Goal: Task Accomplishment & Management: Use online tool/utility

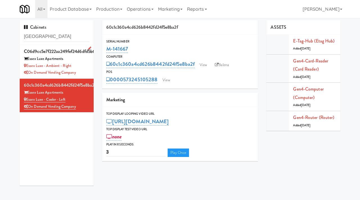
scroll to position [4, 0]
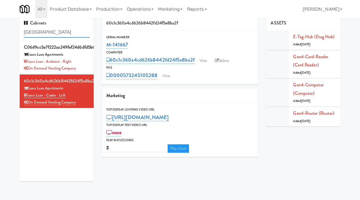
click at [49, 31] on input "essex" at bounding box center [57, 32] width 66 height 10
paste input "River House-Cooler"
type input "River House-Cooler"
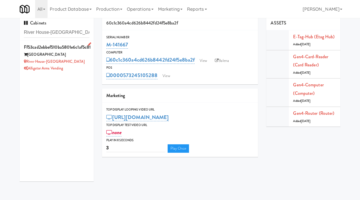
click at [67, 58] on div "River House-Cooler" at bounding box center [57, 61] width 66 height 7
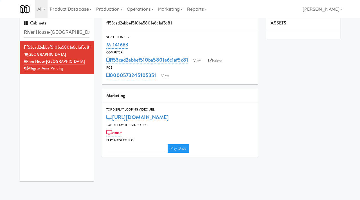
type input "3"
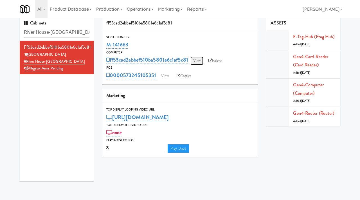
click at [197, 61] on link "View" at bounding box center [196, 61] width 13 height 8
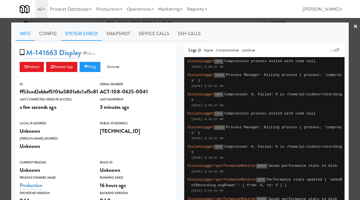
click at [90, 31] on link "System Check" at bounding box center [81, 34] width 41 height 14
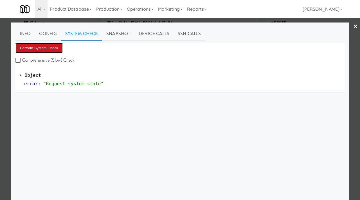
click at [53, 48] on button "Perform System Check" at bounding box center [38, 48] width 47 height 10
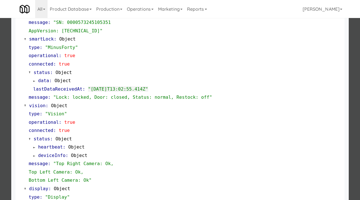
scroll to position [237, 0]
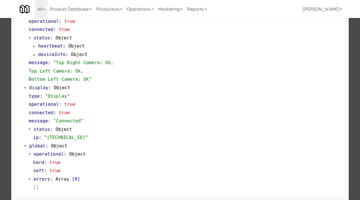
click at [5, 106] on div at bounding box center [180, 100] width 360 height 200
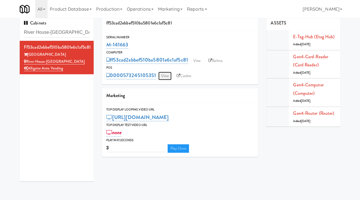
click at [167, 75] on link "View" at bounding box center [164, 76] width 13 height 8
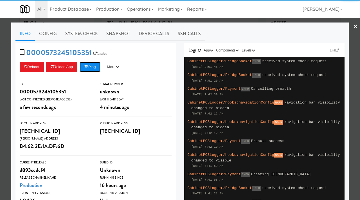
click at [88, 67] on icon at bounding box center [86, 67] width 4 height 4
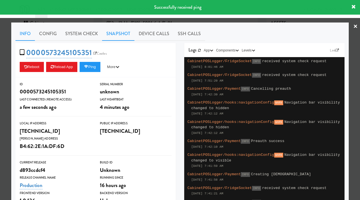
click at [109, 33] on link "Snapshot" at bounding box center [118, 34] width 32 height 14
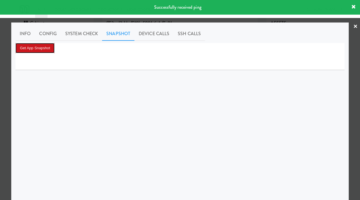
click at [45, 46] on button "Get App Snapshot" at bounding box center [34, 48] width 39 height 10
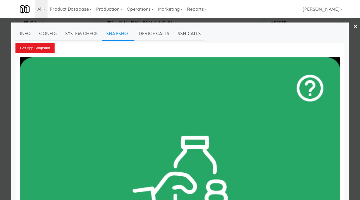
click at [0, 48] on div at bounding box center [180, 100] width 360 height 200
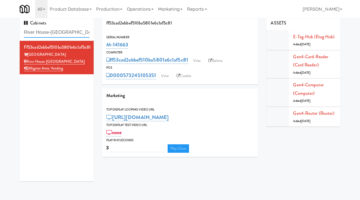
click at [67, 32] on input "River House-Cooler" at bounding box center [57, 32] width 66 height 10
paste input "1140 S Wabash - Right - Ambient"
type input "1140 S Wabash - Right - Ambient"
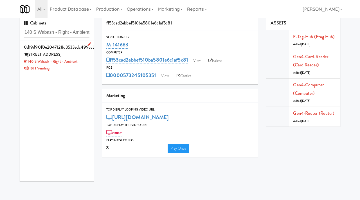
click at [82, 61] on div "1140 S Wabash - Right - Ambient" at bounding box center [57, 61] width 66 height 7
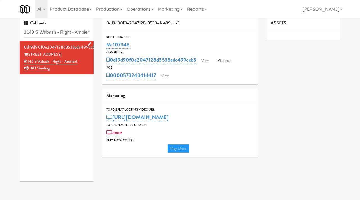
type input "3"
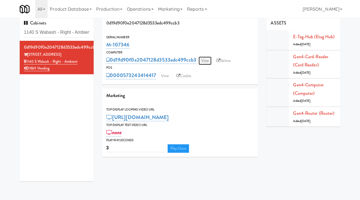
click at [208, 60] on link "View" at bounding box center [205, 61] width 13 height 8
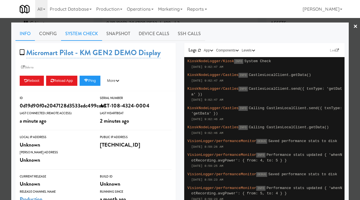
click at [83, 31] on link "System Check" at bounding box center [81, 34] width 41 height 14
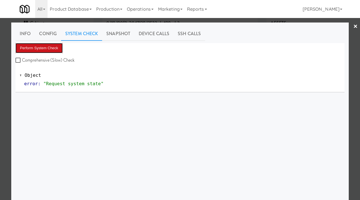
click at [54, 46] on button "Perform System Check" at bounding box center [38, 48] width 47 height 10
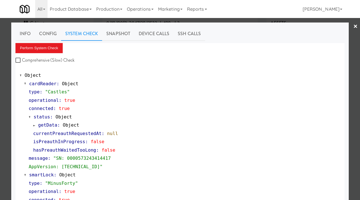
click at [0, 131] on div at bounding box center [180, 100] width 360 height 200
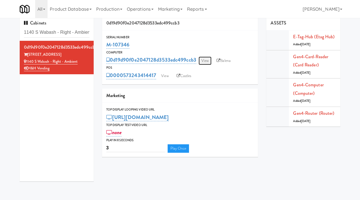
click at [208, 64] on link "View" at bounding box center [205, 61] width 13 height 8
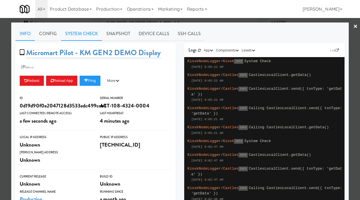
click at [82, 32] on link "System Check" at bounding box center [81, 34] width 41 height 14
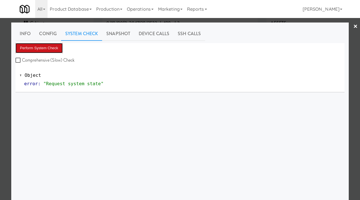
click at [42, 46] on button "Perform System Check" at bounding box center [38, 48] width 47 height 10
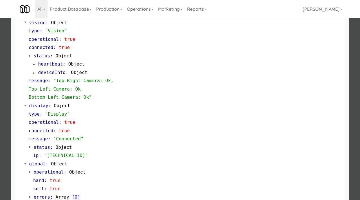
scroll to position [237, 0]
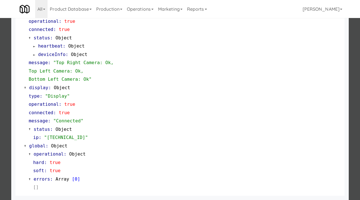
click at [1, 111] on div at bounding box center [180, 100] width 360 height 200
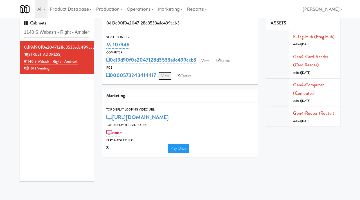
click at [162, 76] on link "View" at bounding box center [164, 76] width 13 height 8
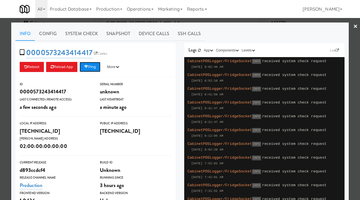
click at [91, 63] on button "Ping" at bounding box center [90, 67] width 21 height 10
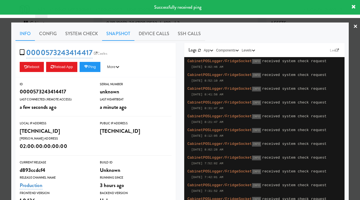
click at [121, 33] on link "Snapshot" at bounding box center [118, 34] width 32 height 14
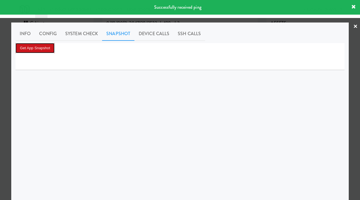
click at [44, 48] on button "Get App Snapshot" at bounding box center [34, 48] width 39 height 10
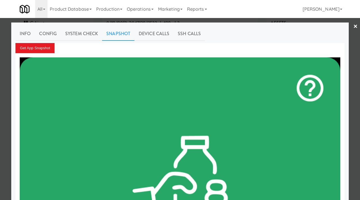
click at [0, 149] on div at bounding box center [180, 100] width 360 height 200
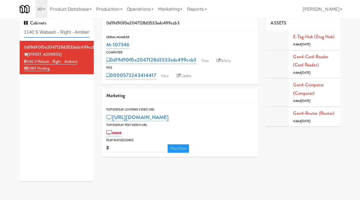
click at [57, 32] on input "1140 S Wabash - Right - Ambient" at bounding box center [57, 32] width 66 height 10
paste input "Park on First - Mailroom 2 - Cooler"
type input "Park on First - Mailroom 2 - Cooler"
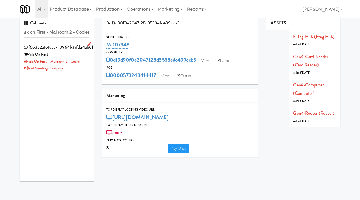
click at [79, 66] on div "Rad Vending Company" at bounding box center [57, 68] width 66 height 7
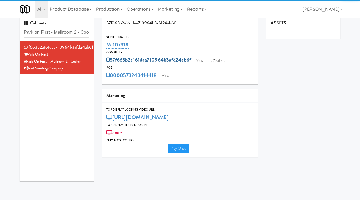
type input "3"
click at [204, 60] on link "View" at bounding box center [199, 61] width 13 height 8
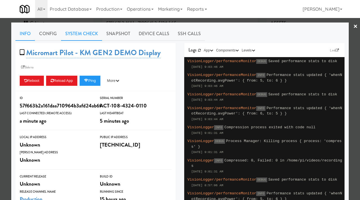
click at [91, 31] on link "System Check" at bounding box center [81, 34] width 41 height 14
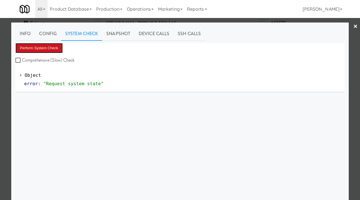
click at [48, 46] on button "Perform System Check" at bounding box center [38, 48] width 47 height 10
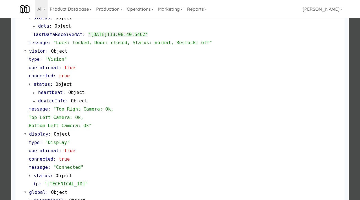
scroll to position [181, 0]
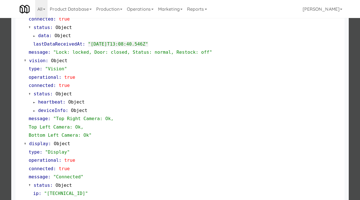
click at [0, 123] on div at bounding box center [180, 100] width 360 height 200
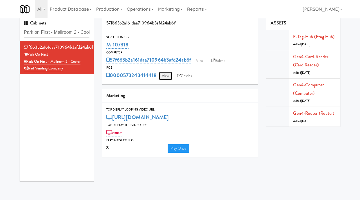
click at [170, 76] on link "View" at bounding box center [165, 76] width 13 height 8
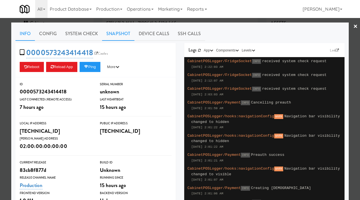
click at [114, 31] on link "Snapshot" at bounding box center [118, 34] width 32 height 14
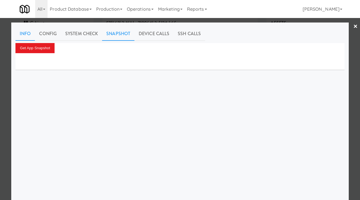
click at [28, 33] on link "Info" at bounding box center [24, 34] width 19 height 14
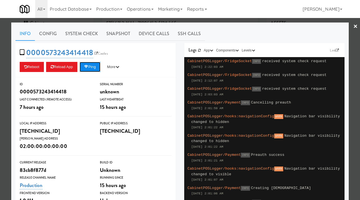
click at [91, 71] on button "Ping" at bounding box center [90, 67] width 21 height 10
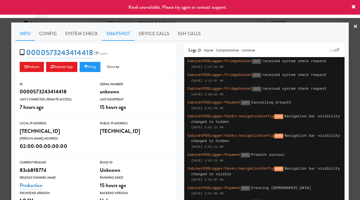
click at [114, 35] on link "Snapshot" at bounding box center [118, 34] width 32 height 14
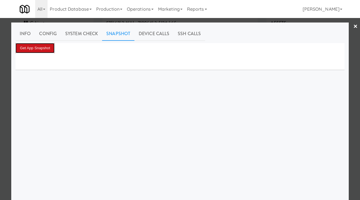
click at [48, 49] on button "Get App Snapshot" at bounding box center [34, 48] width 39 height 10
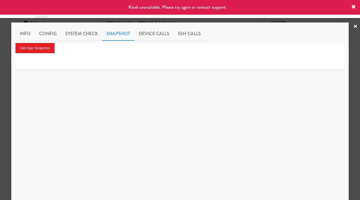
click at [4, 95] on div at bounding box center [180, 100] width 360 height 200
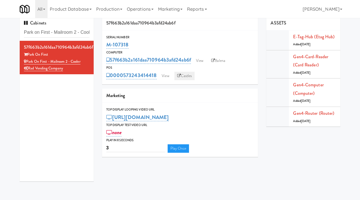
click at [187, 73] on link "Castles" at bounding box center [184, 76] width 21 height 8
click at [220, 59] on link "Balena" at bounding box center [218, 61] width 20 height 8
drag, startPoint x: 134, startPoint y: 42, endPoint x: 106, endPoint y: 44, distance: 27.9
click at [106, 44] on div "M-107318" at bounding box center [180, 45] width 148 height 10
copy link "M-107318"
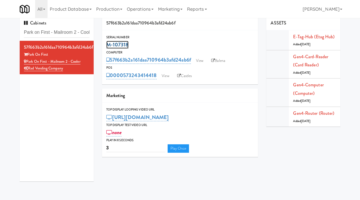
copy link "M-107318"
click at [219, 60] on link "Balena" at bounding box center [218, 61] width 20 height 8
click at [75, 31] on input "Park on First - Mailroom 2 - Cooler" at bounding box center [57, 32] width 66 height 10
click at [58, 34] on input "Park on First - Mailroom 2 - Cooler" at bounding box center [57, 32] width 66 height 10
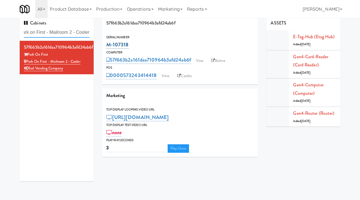
drag, startPoint x: 52, startPoint y: 32, endPoint x: 115, endPoint y: 43, distance: 64.2
click at [116, 43] on div "Cabinets Park on First - Mailroom 2 - Cooler 57f663b2a161daa710964b3afd24ab6f P…" at bounding box center [179, 101] width 329 height 170
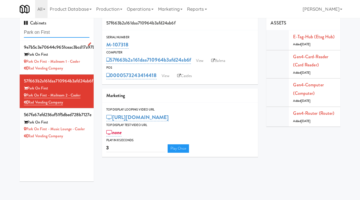
type input "Park on First"
click at [82, 57] on div "Park On First" at bounding box center [57, 54] width 66 height 7
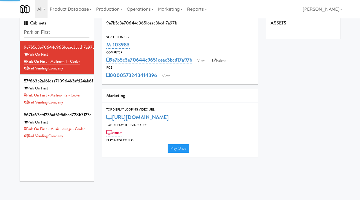
type input "3"
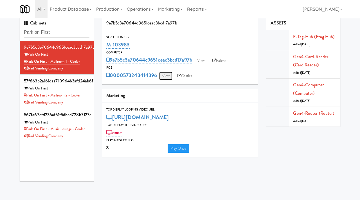
click at [166, 75] on link "View" at bounding box center [165, 76] width 13 height 8
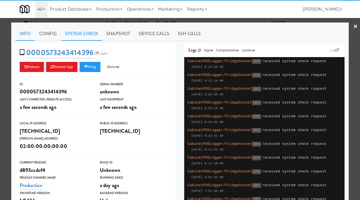
click at [89, 35] on link "System Check" at bounding box center [81, 34] width 41 height 14
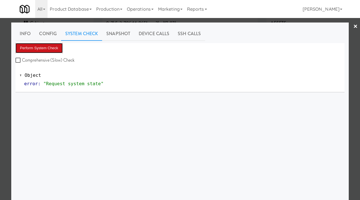
click at [44, 45] on button "Perform System Check" at bounding box center [38, 48] width 47 height 10
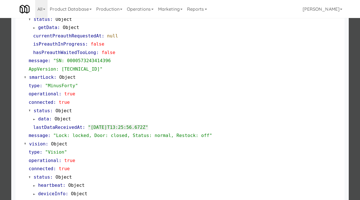
scroll to position [237, 0]
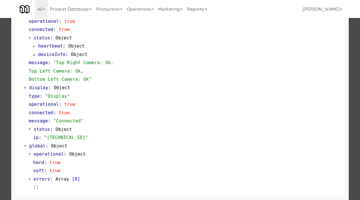
click at [0, 132] on div at bounding box center [180, 100] width 360 height 200
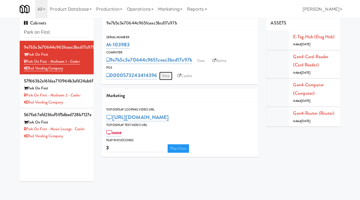
click at [169, 75] on link "View" at bounding box center [165, 76] width 13 height 8
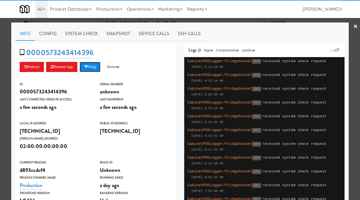
click at [83, 67] on button "Ping" at bounding box center [90, 67] width 21 height 10
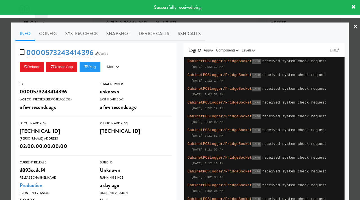
click at [0, 113] on div at bounding box center [180, 100] width 360 height 200
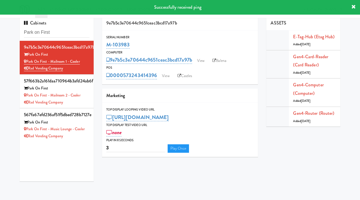
click at [84, 144] on div "9e7b5c3e70644c9651ceac3bcd17a97b Park On First Park on First - Mailroom 1 - Coo…" at bounding box center [57, 111] width 74 height 141
click at [81, 138] on div "Rad Vending Company" at bounding box center [57, 136] width 66 height 7
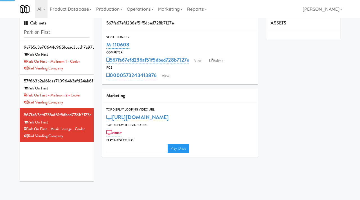
type input "3"
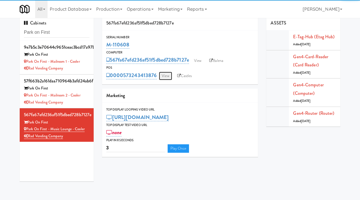
click at [163, 74] on link "View" at bounding box center [165, 76] width 13 height 8
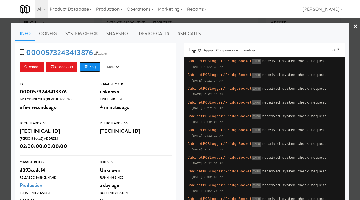
click at [97, 64] on button "Ping" at bounding box center [90, 67] width 21 height 10
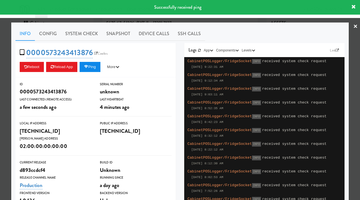
scroll to position [106, 0]
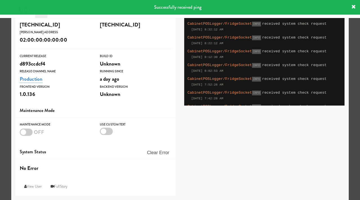
click at [4, 88] on div at bounding box center [180, 100] width 360 height 200
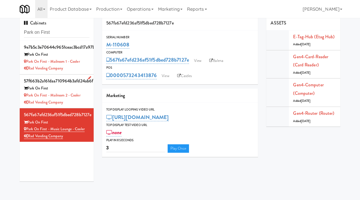
click at [82, 103] on div "Rad Vending Company" at bounding box center [57, 102] width 66 height 7
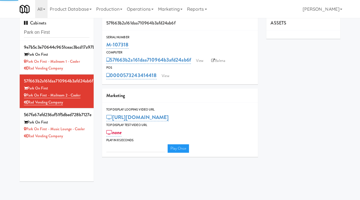
type input "3"
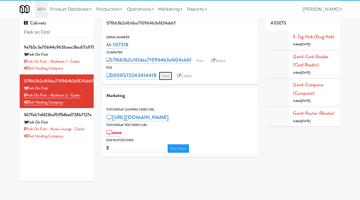
click at [165, 76] on link "View" at bounding box center [165, 76] width 13 height 8
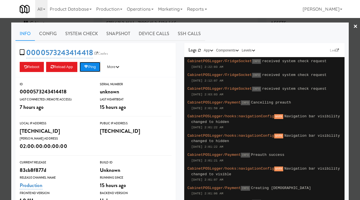
click at [96, 66] on button "Ping" at bounding box center [90, 67] width 21 height 10
click at [0, 87] on div at bounding box center [180, 100] width 360 height 200
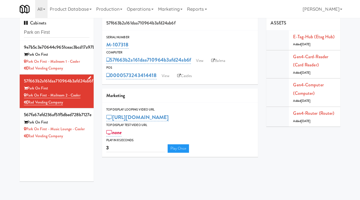
drag, startPoint x: 85, startPoint y: 97, endPoint x: 27, endPoint y: 96, distance: 57.7
click at [27, 96] on div "Park on First - Mailroom 2 - Cooler" at bounding box center [57, 95] width 66 height 7
copy link "Park on First - Mailroom 2 - Cooler"
click at [58, 31] on input "Park on First" at bounding box center [57, 32] width 66 height 10
paste input "Standard - Pantry - Right"
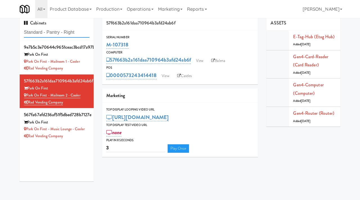
type input "Standard - Pantry - Right"
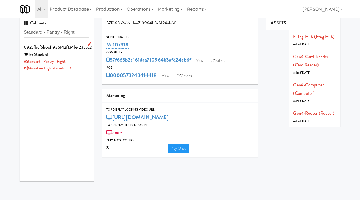
click at [78, 57] on div "The Standard" at bounding box center [57, 54] width 66 height 7
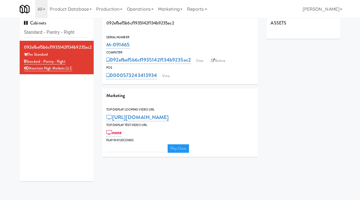
type input "3"
click at [204, 58] on link "View" at bounding box center [199, 61] width 13 height 8
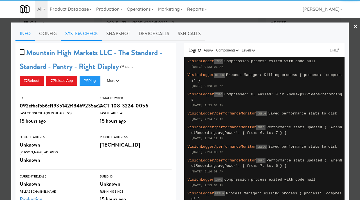
click at [79, 33] on link "System Check" at bounding box center [81, 34] width 41 height 14
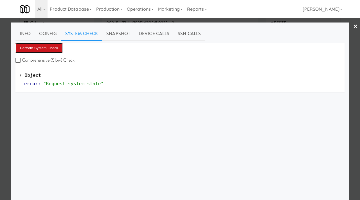
click at [46, 47] on button "Perform System Check" at bounding box center [38, 48] width 47 height 10
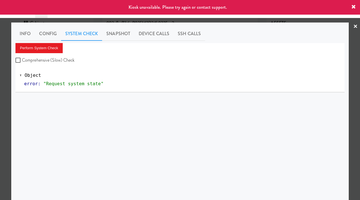
click at [0, 100] on div at bounding box center [180, 100] width 360 height 200
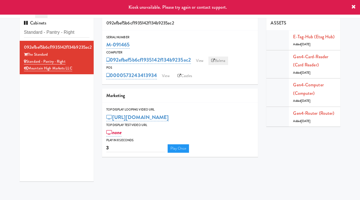
click at [216, 58] on link "Balena" at bounding box center [218, 61] width 20 height 8
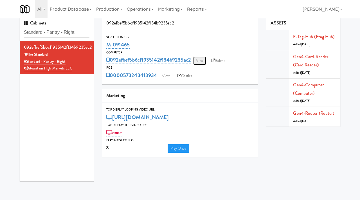
click at [196, 60] on link "View" at bounding box center [199, 61] width 13 height 8
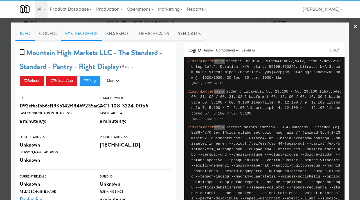
click at [84, 32] on link "System Check" at bounding box center [81, 34] width 41 height 14
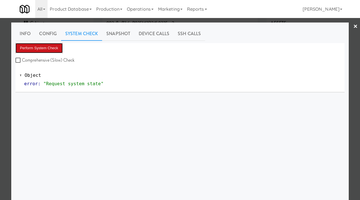
click at [50, 47] on button "Perform System Check" at bounding box center [38, 48] width 47 height 10
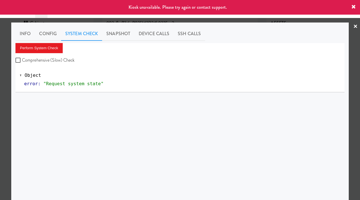
click at [0, 75] on div at bounding box center [180, 100] width 360 height 200
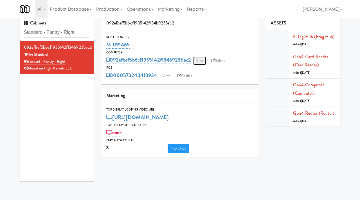
click at [200, 60] on link "View" at bounding box center [199, 61] width 13 height 8
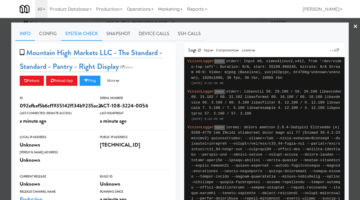
click at [80, 35] on link "System Check" at bounding box center [81, 34] width 41 height 14
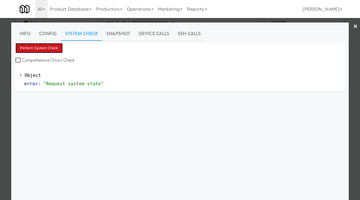
click at [51, 48] on button "Perform System Check" at bounding box center [38, 48] width 47 height 10
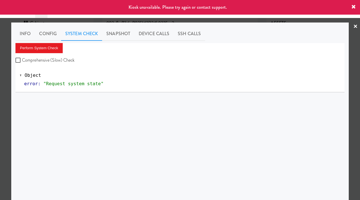
click at [0, 106] on div at bounding box center [180, 100] width 360 height 200
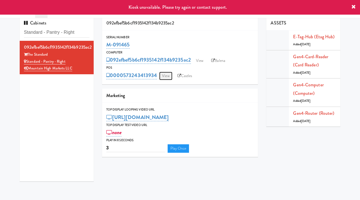
click at [165, 76] on link "View" at bounding box center [165, 76] width 13 height 8
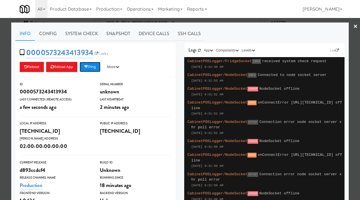
click at [96, 66] on button "Ping" at bounding box center [90, 67] width 21 height 10
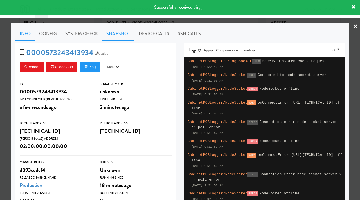
click at [120, 34] on link "Snapshot" at bounding box center [118, 34] width 32 height 14
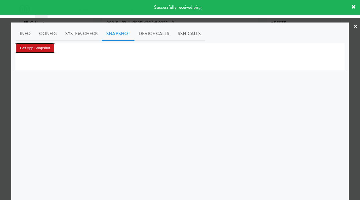
click at [36, 44] on button "Get App Snapshot" at bounding box center [34, 48] width 39 height 10
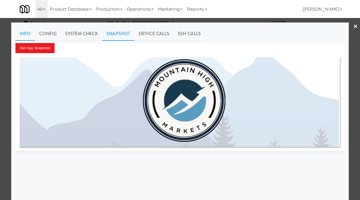
click at [32, 35] on link "Info" at bounding box center [24, 34] width 19 height 14
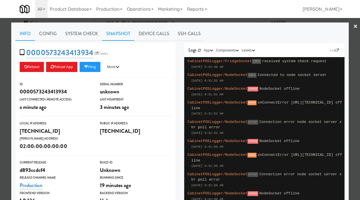
click at [114, 36] on link "Snapshot" at bounding box center [118, 34] width 32 height 14
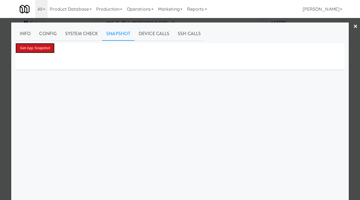
click at [46, 49] on button "Get App Snapshot" at bounding box center [34, 48] width 39 height 10
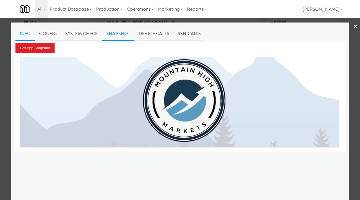
click at [27, 36] on link "Info" at bounding box center [24, 34] width 19 height 14
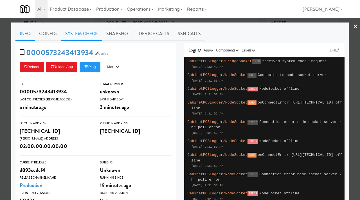
click at [71, 36] on link "System Check" at bounding box center [81, 34] width 41 height 14
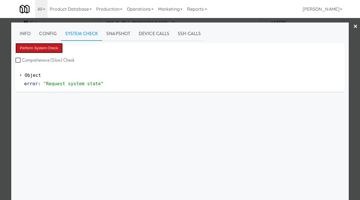
click at [40, 48] on button "Perform System Check" at bounding box center [38, 48] width 47 height 10
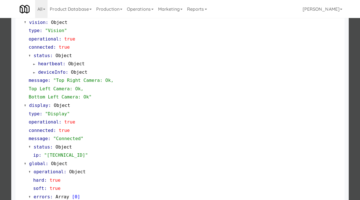
scroll to position [237, 0]
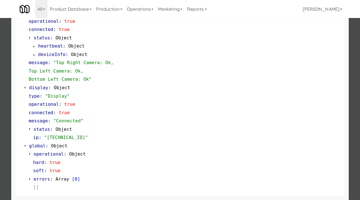
click at [0, 108] on div at bounding box center [180, 100] width 360 height 200
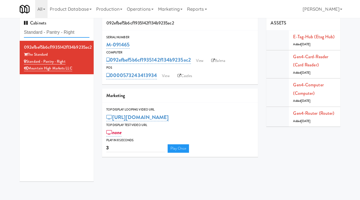
drag, startPoint x: 79, startPoint y: 32, endPoint x: 16, endPoint y: 33, distance: 62.4
click at [16, 33] on div "Cabinets Standard - Pantry - Right 092efbef5b6cf1935142f134b9235ac2 The Standar…" at bounding box center [56, 101] width 82 height 170
paste input "Midtown205 - Drinks"
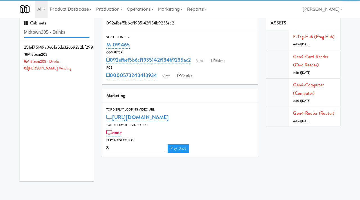
type input "Midtown205 - Drinks"
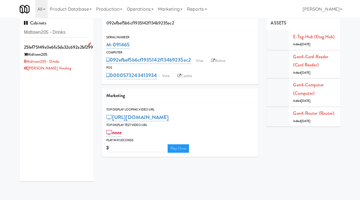
click at [81, 61] on div "Midtown205 - Drinks" at bounding box center [57, 61] width 66 height 7
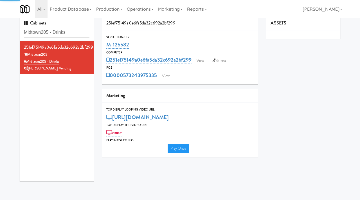
type input "3"
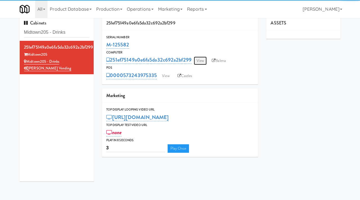
click at [201, 58] on link "View" at bounding box center [200, 61] width 13 height 8
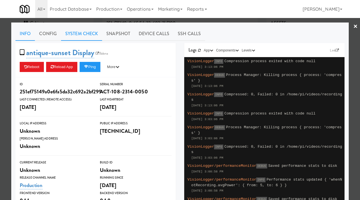
click at [77, 35] on link "System Check" at bounding box center [81, 34] width 41 height 14
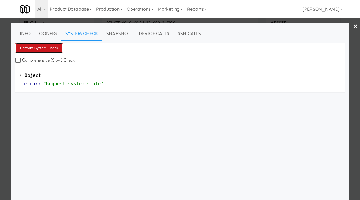
click at [42, 44] on button "Perform System Check" at bounding box center [38, 48] width 47 height 10
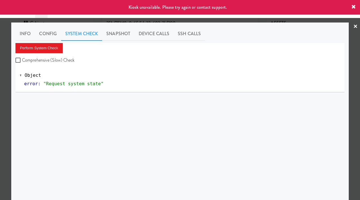
click at [0, 90] on div at bounding box center [180, 100] width 360 height 200
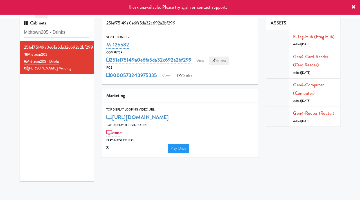
click at [219, 60] on link "Balena" at bounding box center [219, 61] width 20 height 8
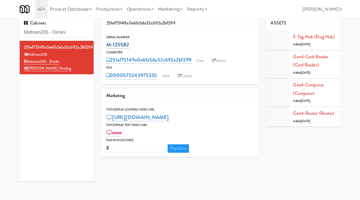
drag, startPoint x: 130, startPoint y: 42, endPoint x: 107, endPoint y: 42, distance: 23.6
click at [107, 42] on div "M-125582" at bounding box center [180, 45] width 148 height 10
copy link "M-125582"
drag, startPoint x: 72, startPoint y: 33, endPoint x: 24, endPoint y: 29, distance: 47.9
click at [24, 29] on input "Midtown205 - Drinks" at bounding box center [57, 32] width 66 height 10
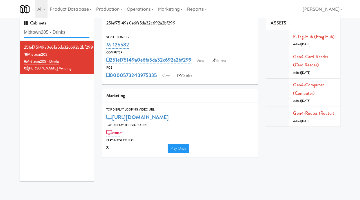
paste input "Route #5"
type input "Route #5"
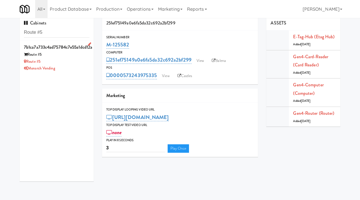
click at [68, 62] on div "Route #5" at bounding box center [57, 61] width 66 height 7
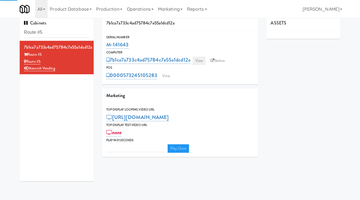
type input "3"
click at [199, 62] on link "View" at bounding box center [199, 61] width 13 height 8
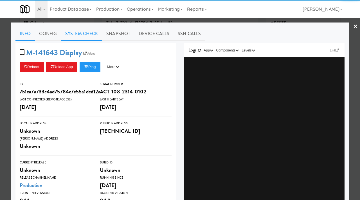
click at [82, 35] on link "System Check" at bounding box center [81, 34] width 41 height 14
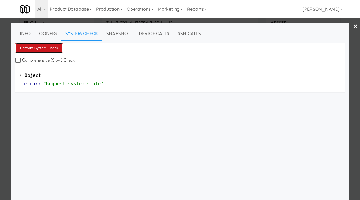
click at [37, 46] on button "Perform System Check" at bounding box center [38, 48] width 47 height 10
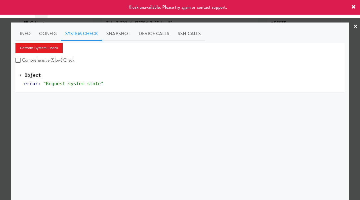
click at [0, 59] on div at bounding box center [180, 100] width 360 height 200
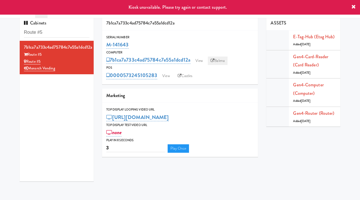
click at [216, 61] on link "Balena" at bounding box center [218, 61] width 20 height 8
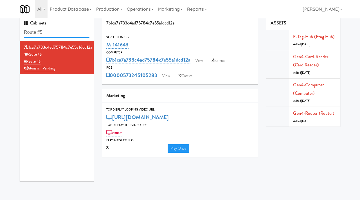
drag, startPoint x: 50, startPoint y: 30, endPoint x: 18, endPoint y: 30, distance: 32.1
click at [18, 30] on div "Cabinets Route #5 7b1ca7a733c4ad75784c7e55a1dcd12a Route #5 Route #5 Monarch Ve…" at bounding box center [56, 101] width 82 height 170
drag, startPoint x: 138, startPoint y: 46, endPoint x: 107, endPoint y: 43, distance: 30.8
click at [107, 43] on div "M-141643" at bounding box center [180, 45] width 148 height 10
click at [163, 78] on link "View" at bounding box center [165, 76] width 13 height 8
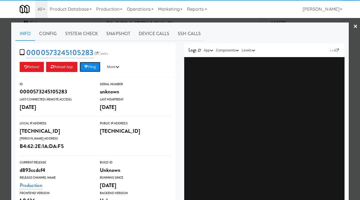
click at [85, 68] on button "Ping" at bounding box center [90, 67] width 21 height 10
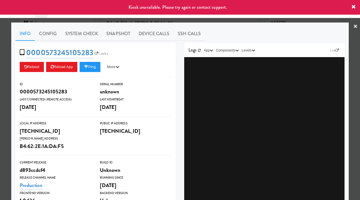
click at [2, 58] on div at bounding box center [180, 100] width 360 height 200
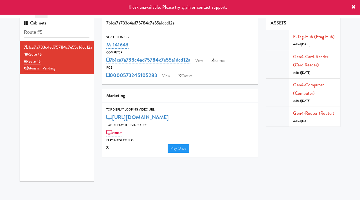
drag, startPoint x: 138, startPoint y: 47, endPoint x: 105, endPoint y: 46, distance: 32.7
click at [105, 46] on div "Serial Number M-141643" at bounding box center [180, 42] width 156 height 15
copy link "M-141643"
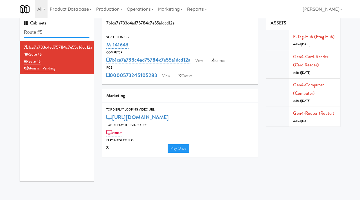
drag, startPoint x: 56, startPoint y: 34, endPoint x: 19, endPoint y: 32, distance: 36.6
click at [19, 32] on div "Cabinets Route #5 7b1ca7a733c4ad75784c7e55a1dcd12a Route #5 Route #5 Monarch Ve…" at bounding box center [56, 101] width 82 height 170
click at [219, 60] on link "Balena" at bounding box center [218, 61] width 20 height 8
click at [165, 75] on link "View" at bounding box center [165, 76] width 13 height 8
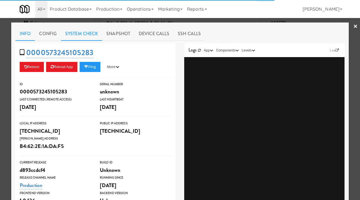
click at [79, 33] on link "System Check" at bounding box center [81, 34] width 41 height 14
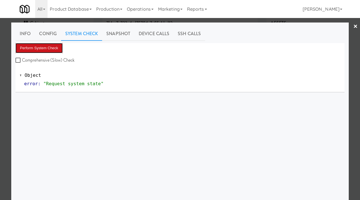
click at [51, 46] on button "Perform System Check" at bounding box center [38, 48] width 47 height 10
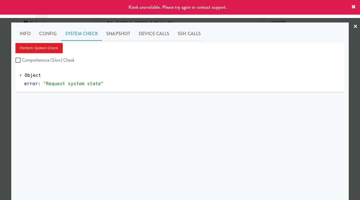
click at [0, 89] on div at bounding box center [180, 100] width 360 height 200
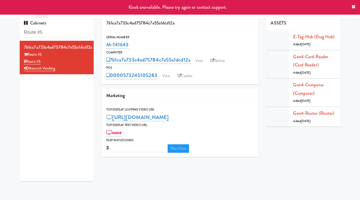
drag, startPoint x: 131, startPoint y: 44, endPoint x: 105, endPoint y: 45, distance: 25.6
click at [105, 45] on div "Serial Number M-141643" at bounding box center [180, 42] width 156 height 15
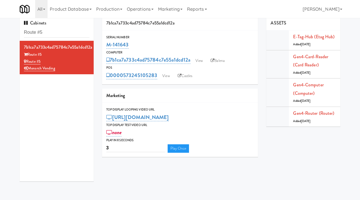
copy link "M-141643"
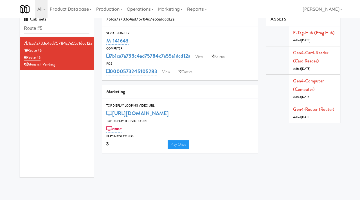
scroll to position [10, 0]
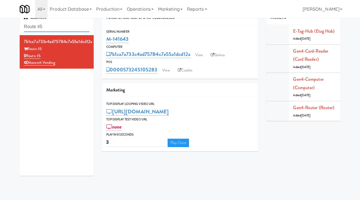
drag, startPoint x: 58, startPoint y: 27, endPoint x: 18, endPoint y: 24, distance: 40.6
click at [18, 24] on div "Cabinets Route #5 7b1ca7a733c4ad75784c7e55a1dcd12a Route #5 Route #5 Monarch Ve…" at bounding box center [56, 95] width 82 height 170
paste input "Hospital - Cooler - Left"
type input "Hospital - Cooler - Left"
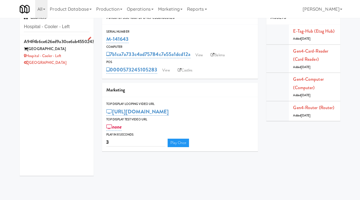
click at [76, 52] on div "[GEOGRAPHIC_DATA]" at bounding box center [57, 49] width 66 height 7
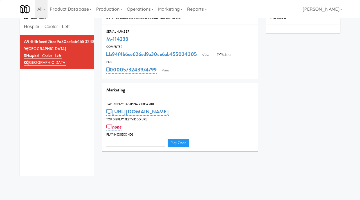
type input "3"
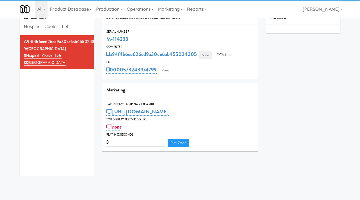
click at [209, 52] on link "View" at bounding box center [205, 55] width 13 height 8
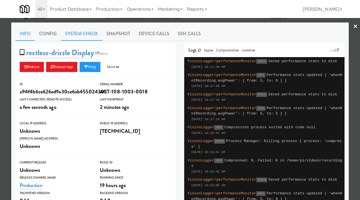
click at [81, 36] on link "System Check" at bounding box center [81, 34] width 41 height 14
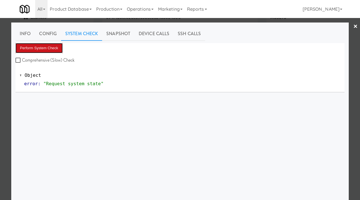
click at [49, 49] on button "Perform System Check" at bounding box center [38, 48] width 47 height 10
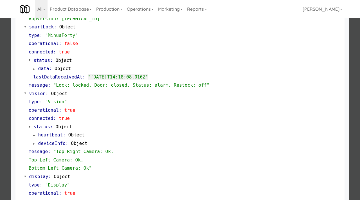
scroll to position [237, 0]
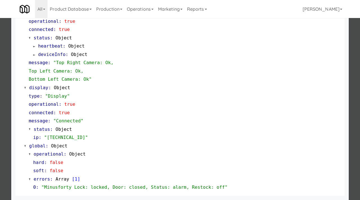
click at [5, 147] on div at bounding box center [180, 100] width 360 height 200
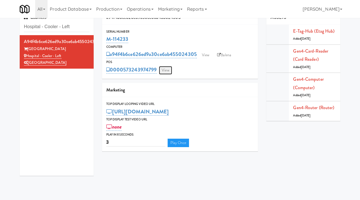
click at [167, 68] on link "View" at bounding box center [165, 70] width 13 height 8
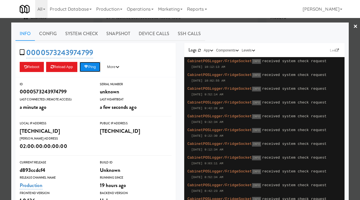
click at [88, 67] on icon at bounding box center [86, 67] width 4 height 4
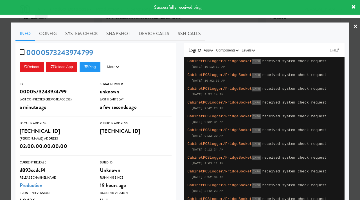
click at [11, 103] on div "Info Config System Check Snapshot Device Calls SSH Calls 0000573243974799 Reboo…" at bounding box center [179, 164] width 337 height 284
click at [2, 104] on div at bounding box center [180, 100] width 360 height 200
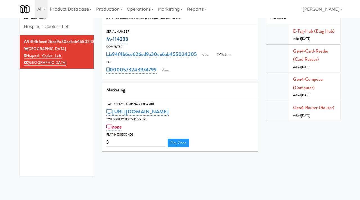
drag, startPoint x: 133, startPoint y: 41, endPoint x: 106, endPoint y: 38, distance: 26.9
click at [106, 38] on div "M-114233" at bounding box center [180, 39] width 148 height 10
copy link "M-114233"
drag, startPoint x: 82, startPoint y: 28, endPoint x: 22, endPoint y: 25, distance: 60.0
click at [22, 25] on div "Cabinets Hospital - Cooler - Left" at bounding box center [57, 22] width 74 height 25
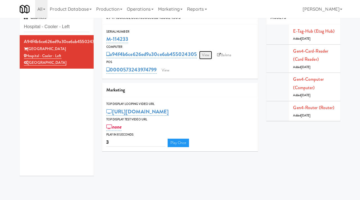
click at [209, 55] on link "View" at bounding box center [205, 55] width 13 height 8
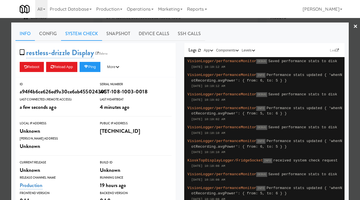
click at [79, 33] on link "System Check" at bounding box center [81, 34] width 41 height 14
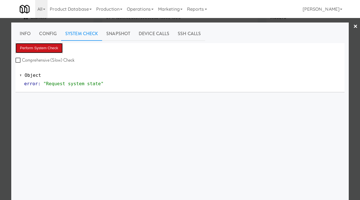
click at [51, 44] on button "Perform System Check" at bounding box center [38, 48] width 47 height 10
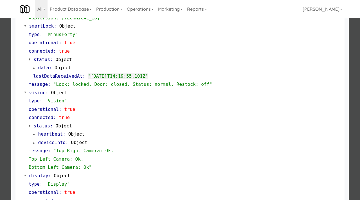
scroll to position [135, 0]
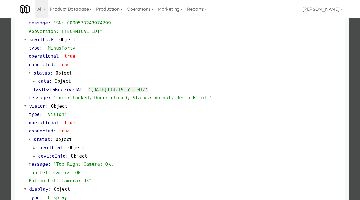
click at [8, 96] on div at bounding box center [180, 100] width 360 height 200
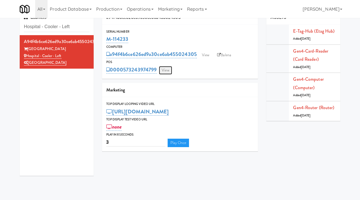
click at [170, 67] on link "View" at bounding box center [165, 70] width 13 height 8
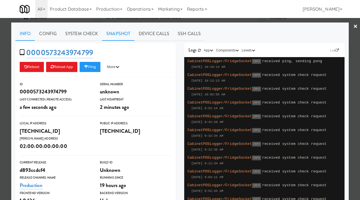
click at [117, 32] on link "Snapshot" at bounding box center [118, 34] width 32 height 14
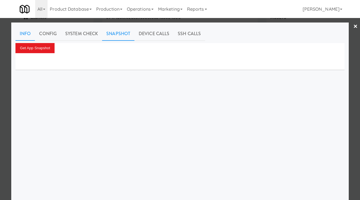
click at [22, 35] on link "Info" at bounding box center [24, 34] width 19 height 14
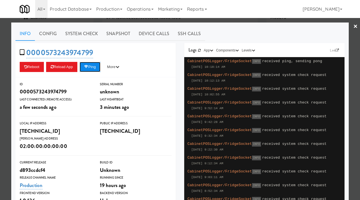
click at [88, 68] on icon at bounding box center [86, 67] width 4 height 4
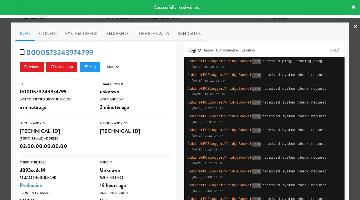
click at [0, 111] on div at bounding box center [180, 100] width 360 height 200
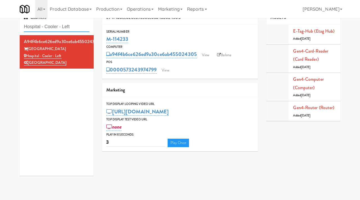
click at [74, 25] on input "Hospital - Cooler - Left" at bounding box center [57, 27] width 66 height 10
paste input "River House-Cooler"
type input "River House-Cooler"
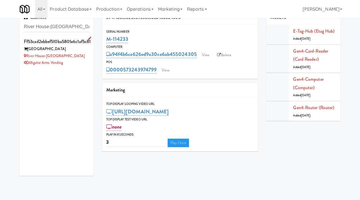
click at [77, 53] on div "River House-Cooler" at bounding box center [57, 56] width 66 height 7
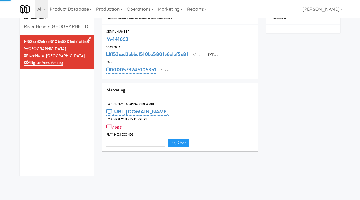
type input "3"
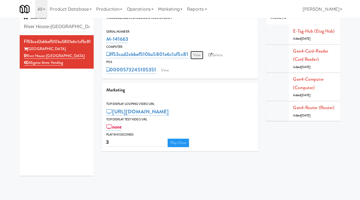
click at [196, 55] on link "View" at bounding box center [196, 55] width 13 height 8
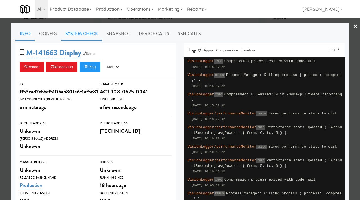
click at [81, 37] on link "System Check" at bounding box center [81, 34] width 41 height 14
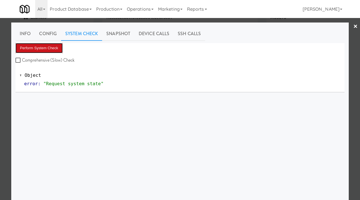
click at [43, 48] on button "Perform System Check" at bounding box center [38, 48] width 47 height 10
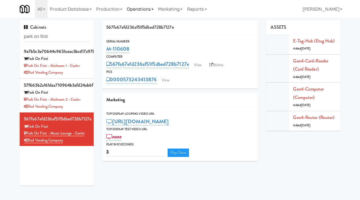
click at [143, 11] on link "Operations" at bounding box center [140, 9] width 31 height 18
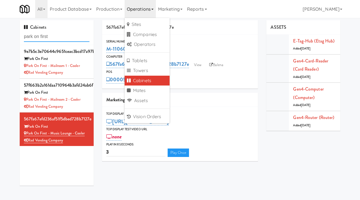
drag, startPoint x: 57, startPoint y: 37, endPoint x: 11, endPoint y: 37, distance: 45.8
click at [11, 37] on div "Cabinets park on first 9e7b5c3e70644c9651ceac3bcd17a97b Park On First Park on F…" at bounding box center [180, 105] width 360 height 170
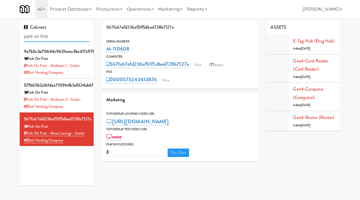
paste input "Ghost Lab - Cooler"
type input "Ghost Lab - Cooler"
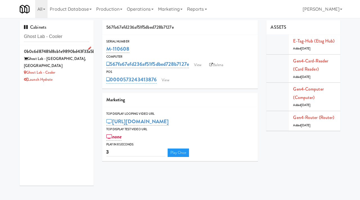
click at [75, 69] on div "Ghost Lab - Cooler" at bounding box center [57, 72] width 66 height 7
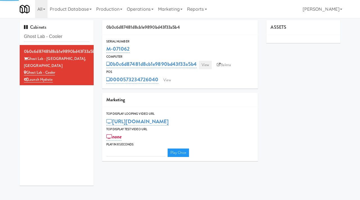
type input "3"
click at [206, 65] on link "View" at bounding box center [205, 65] width 13 height 8
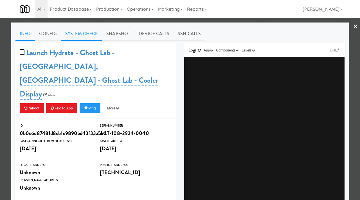
click at [87, 35] on link "System Check" at bounding box center [81, 34] width 41 height 14
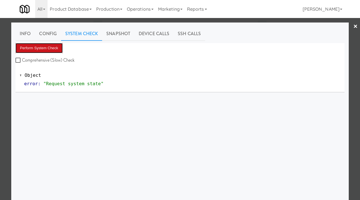
click at [50, 48] on button "Perform System Check" at bounding box center [38, 48] width 47 height 10
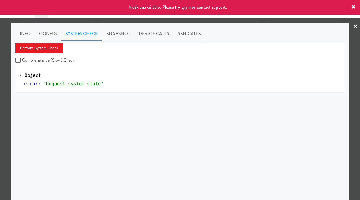
click at [0, 82] on div at bounding box center [180, 100] width 360 height 200
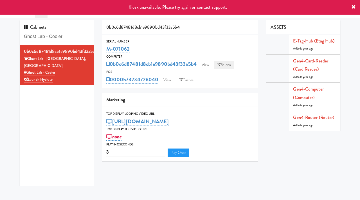
click at [218, 65] on icon at bounding box center [219, 65] width 4 height 4
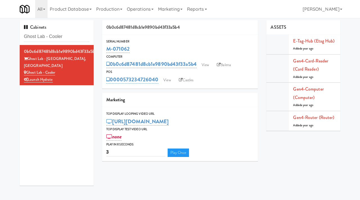
drag, startPoint x: 136, startPoint y: 50, endPoint x: 104, endPoint y: 48, distance: 31.9
click at [104, 48] on div "Serial Number M-071062" at bounding box center [180, 46] width 156 height 15
copy link "M-071062"
drag, startPoint x: 70, startPoint y: 35, endPoint x: 22, endPoint y: 35, distance: 47.5
click at [22, 35] on div "Cabinets Ghost Lab - Cooler" at bounding box center [57, 32] width 74 height 25
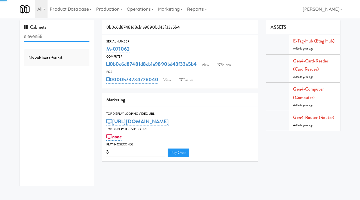
type input "eleven55"
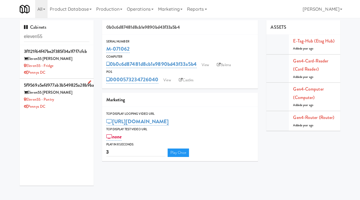
click at [75, 95] on div "Eleven55 [PERSON_NAME]" at bounding box center [57, 92] width 66 height 7
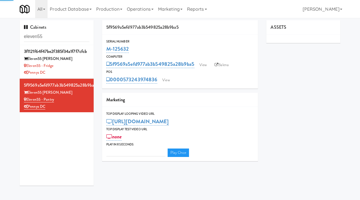
type input "3"
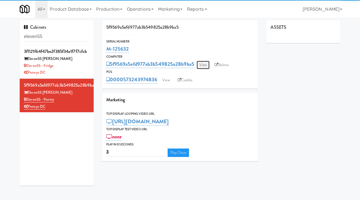
click at [206, 65] on link "View" at bounding box center [203, 65] width 13 height 8
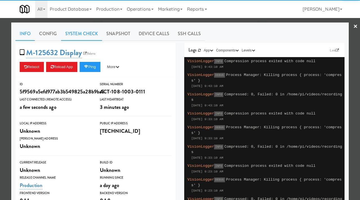
click at [84, 33] on link "System Check" at bounding box center [81, 34] width 41 height 14
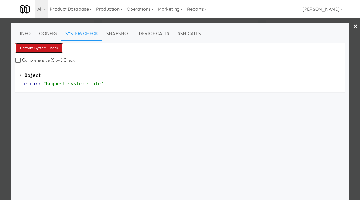
click at [43, 50] on button "Perform System Check" at bounding box center [38, 48] width 47 height 10
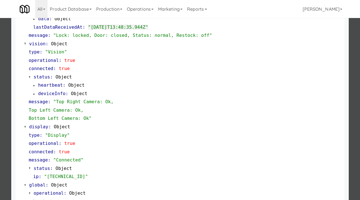
scroll to position [237, 0]
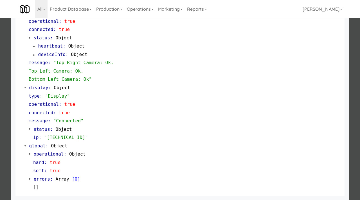
click at [0, 135] on div at bounding box center [180, 100] width 360 height 200
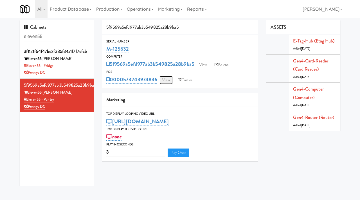
click at [166, 80] on link "View" at bounding box center [165, 80] width 13 height 8
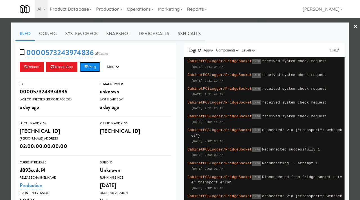
click at [94, 64] on button "Ping" at bounding box center [90, 67] width 21 height 10
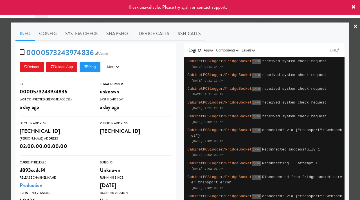
click at [1, 82] on div at bounding box center [180, 100] width 360 height 200
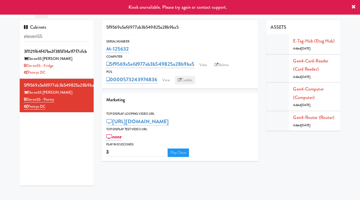
click at [190, 79] on link "Castles" at bounding box center [185, 80] width 21 height 8
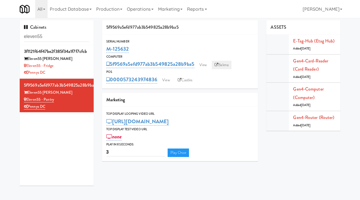
click at [225, 66] on link "Balena" at bounding box center [222, 65] width 20 height 8
click at [207, 62] on link "View" at bounding box center [203, 65] width 13 height 8
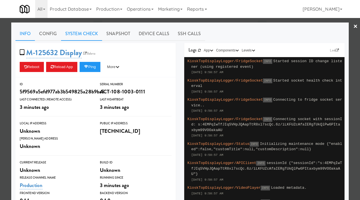
click at [93, 37] on link "System Check" at bounding box center [81, 34] width 41 height 14
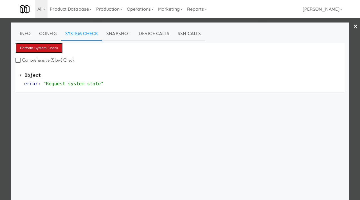
click at [42, 50] on button "Perform System Check" at bounding box center [38, 48] width 47 height 10
click at [0, 62] on div at bounding box center [180, 100] width 360 height 200
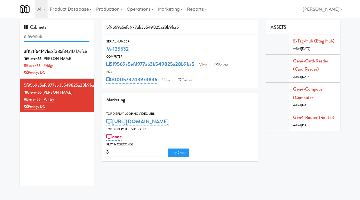
click at [52, 40] on input "eleven55" at bounding box center [57, 36] width 66 height 10
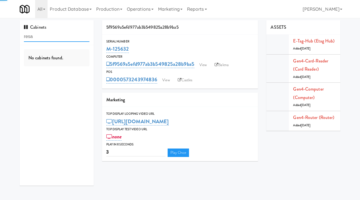
type input "resa"
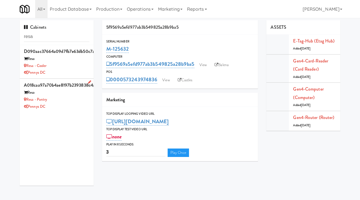
click at [64, 101] on div "Resa - Pantry" at bounding box center [57, 99] width 66 height 7
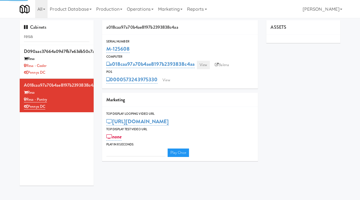
type input "3"
click at [205, 64] on link "View" at bounding box center [203, 65] width 13 height 8
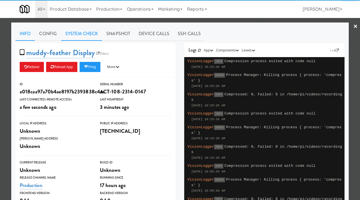
click at [85, 37] on link "System Check" at bounding box center [81, 34] width 41 height 14
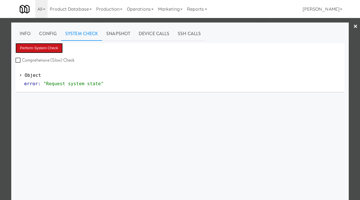
click at [50, 45] on button "Perform System Check" at bounding box center [38, 48] width 47 height 10
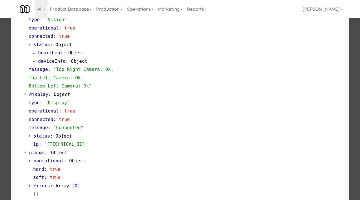
scroll to position [237, 0]
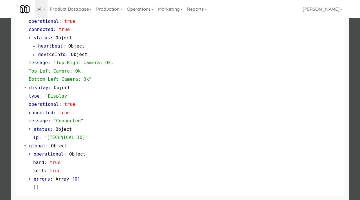
click at [4, 114] on div at bounding box center [180, 100] width 360 height 200
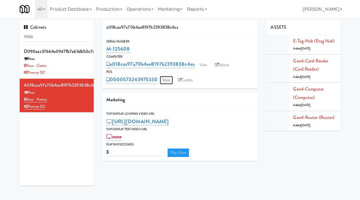
click at [168, 77] on link "View" at bounding box center [166, 80] width 13 height 8
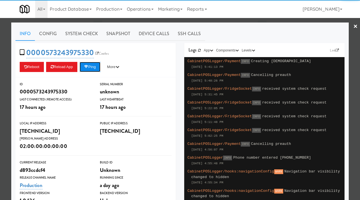
click at [98, 66] on button "Ping" at bounding box center [90, 67] width 21 height 10
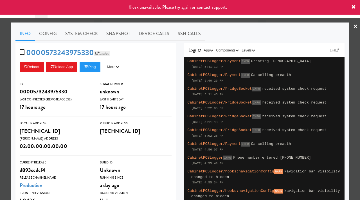
click at [103, 52] on link "Castles" at bounding box center [102, 54] width 16 height 6
